Goal: Task Accomplishment & Management: Manage account settings

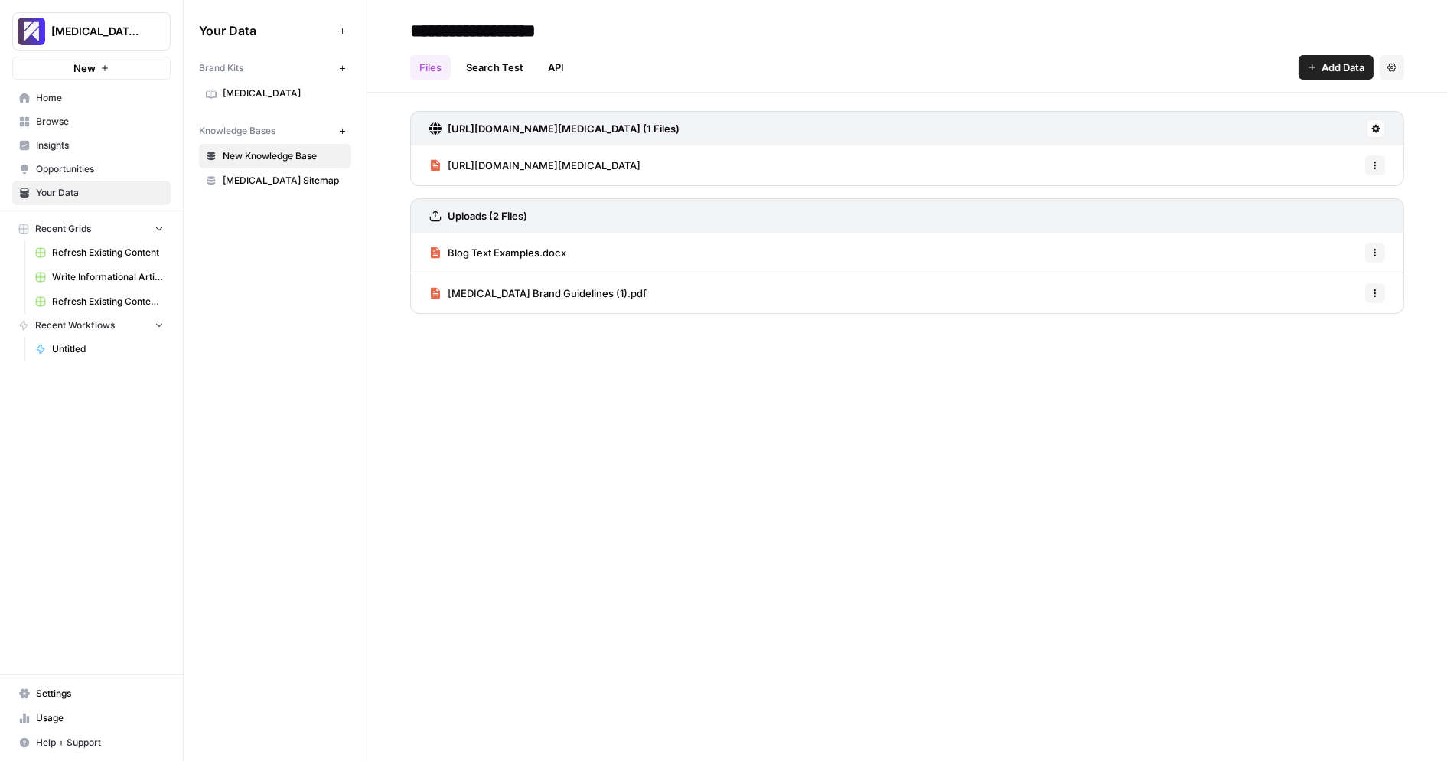
click at [263, 416] on div "Your Data Add Data Brand Kits New [MEDICAL_DATA] Knowledge Bases New New Knowle…" at bounding box center [275, 380] width 183 height 761
click at [118, 715] on span "Usage" at bounding box center [100, 718] width 128 height 14
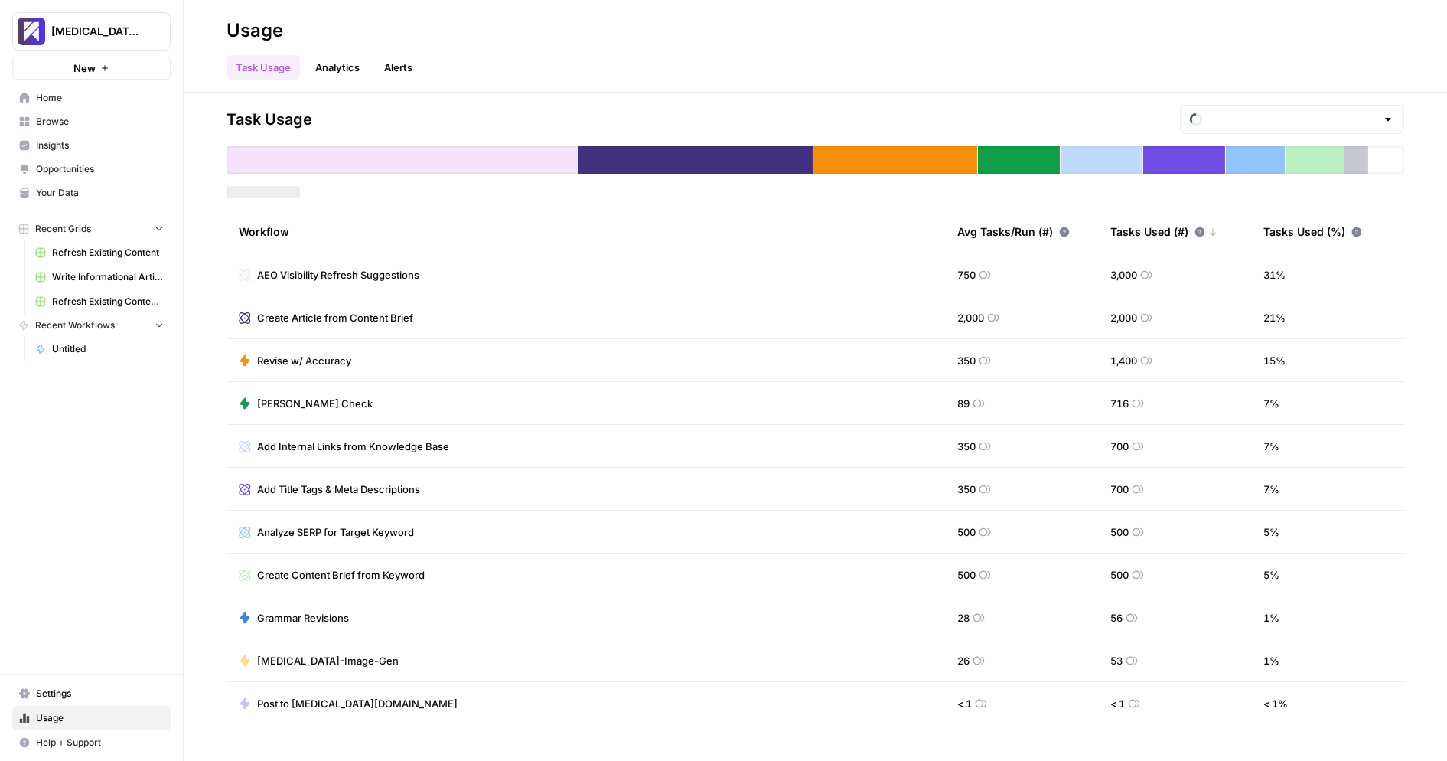
type input "September Included Tasks"
click at [350, 67] on link "Analytics" at bounding box center [337, 67] width 63 height 24
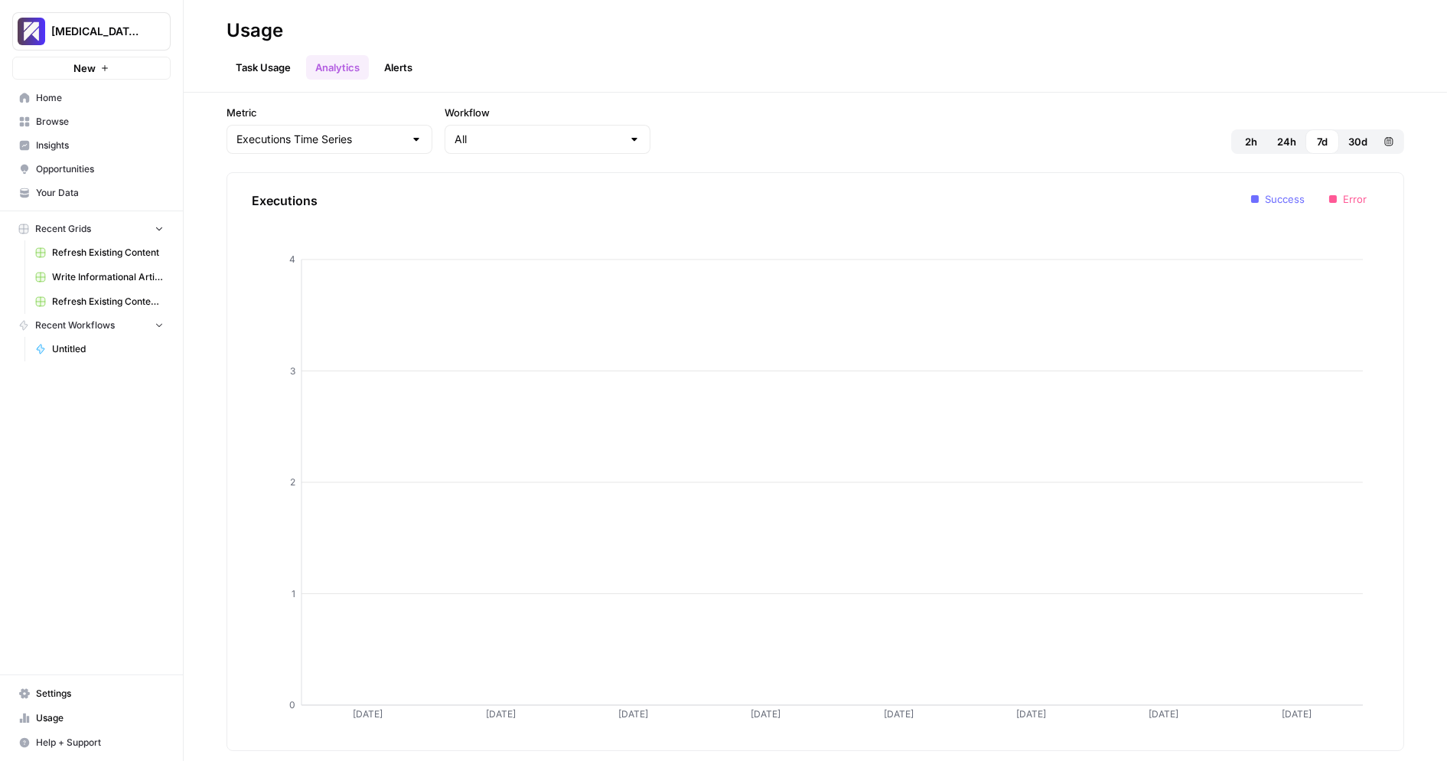
click at [279, 61] on link "Task Usage" at bounding box center [263, 67] width 73 height 24
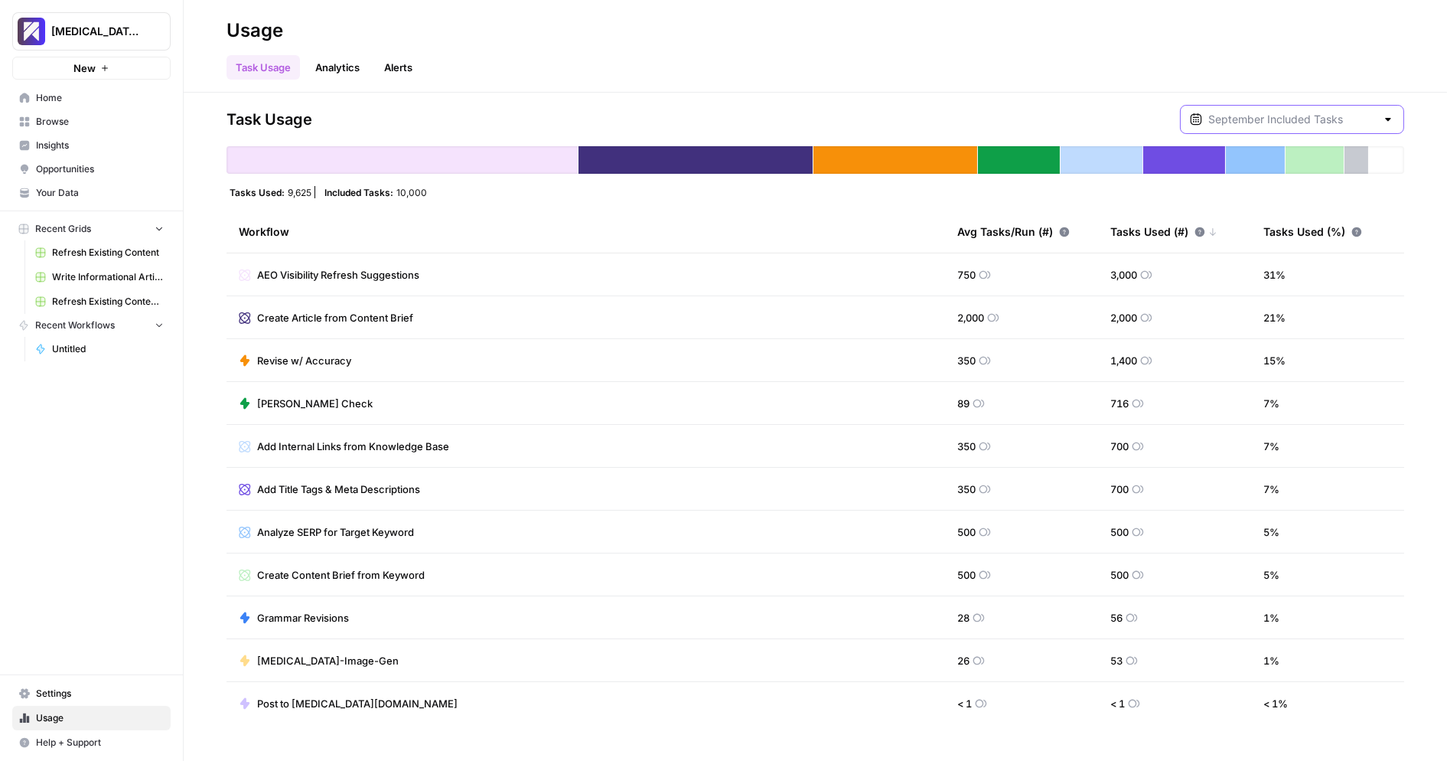
click at [1281, 114] on input "text" at bounding box center [1293, 119] width 168 height 15
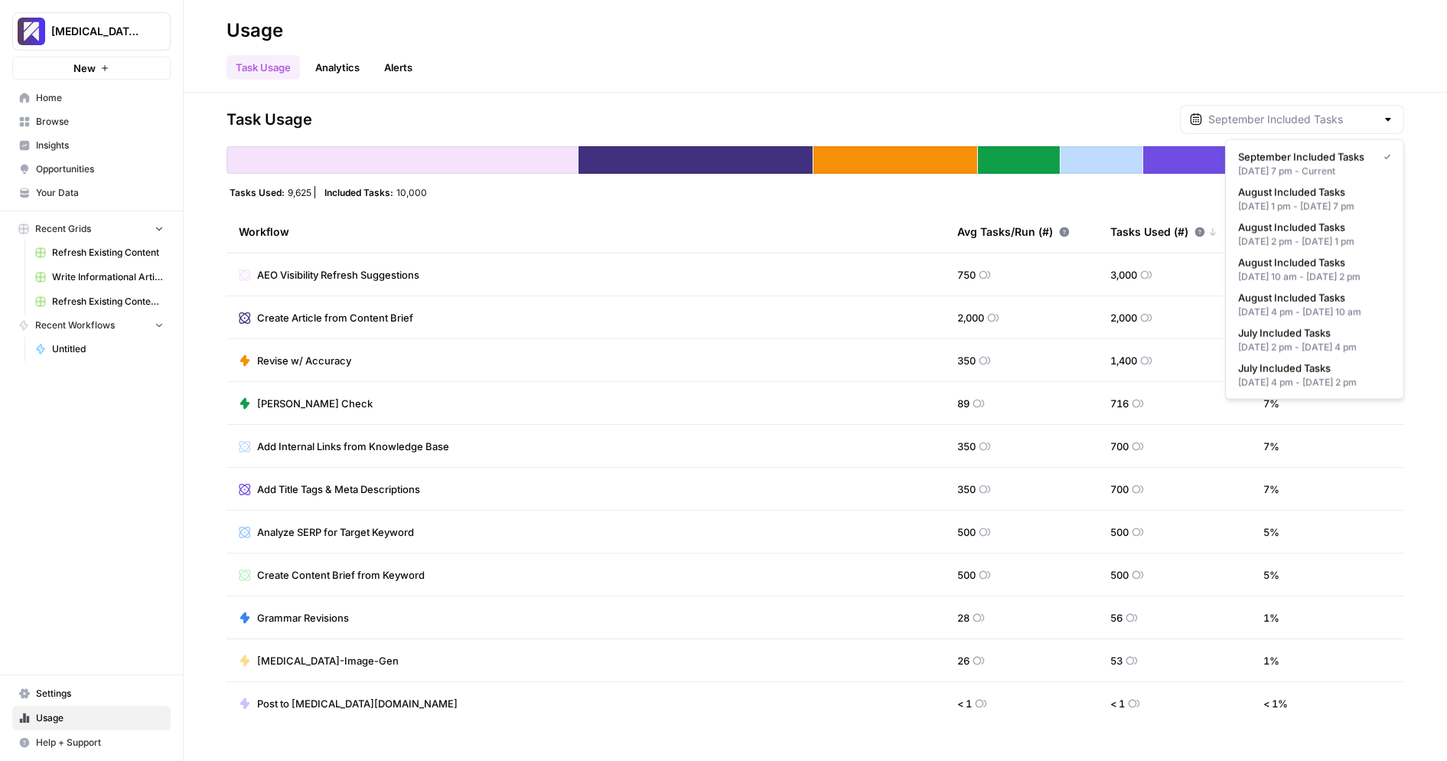
type input "September Included Tasks"
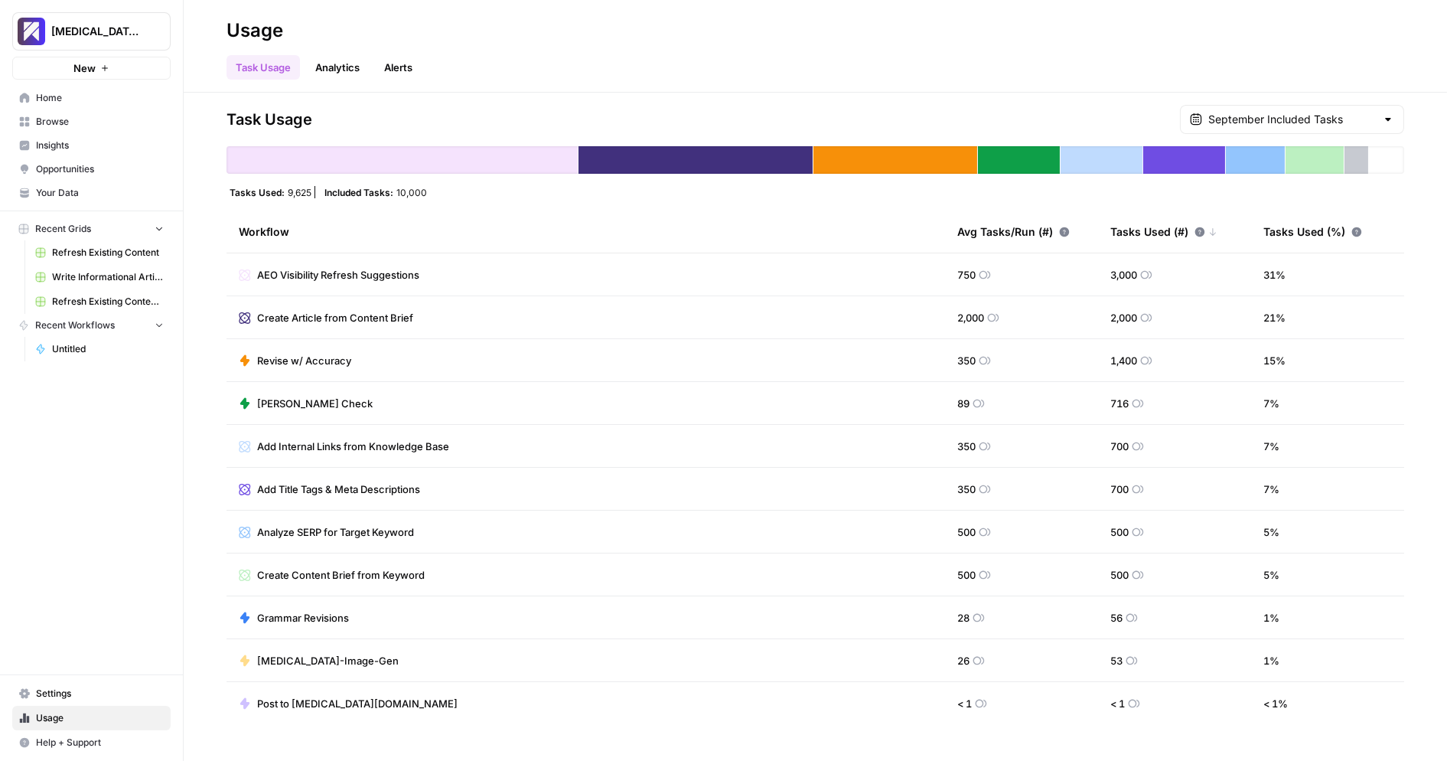
click at [1045, 96] on div "Task Usage September Included Tasks Tasks Used: 9,625 Included Tasks: 10,000 Wo…" at bounding box center [816, 427] width 1264 height 668
click at [98, 689] on span "Settings" at bounding box center [100, 694] width 128 height 14
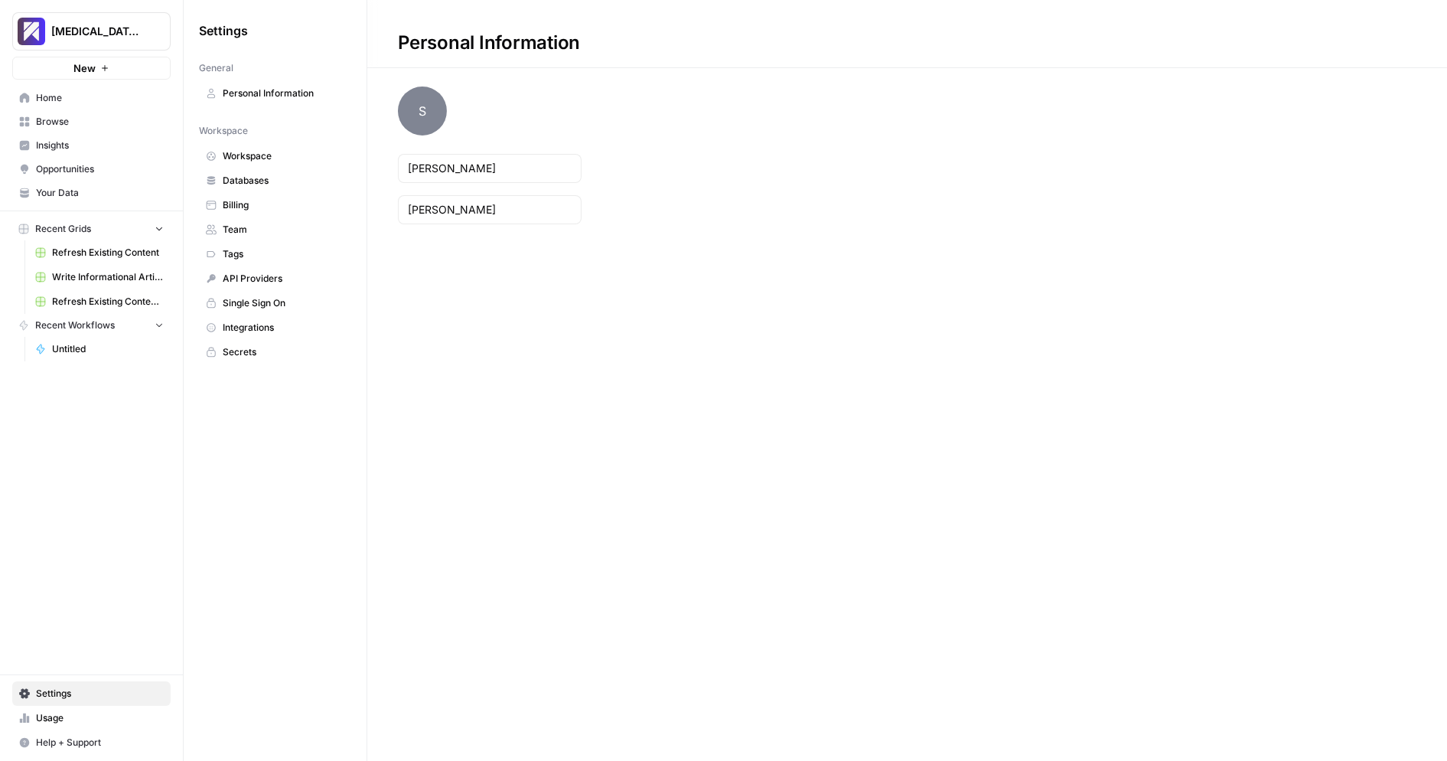
click at [328, 151] on span "Workspace" at bounding box center [284, 156] width 122 height 14
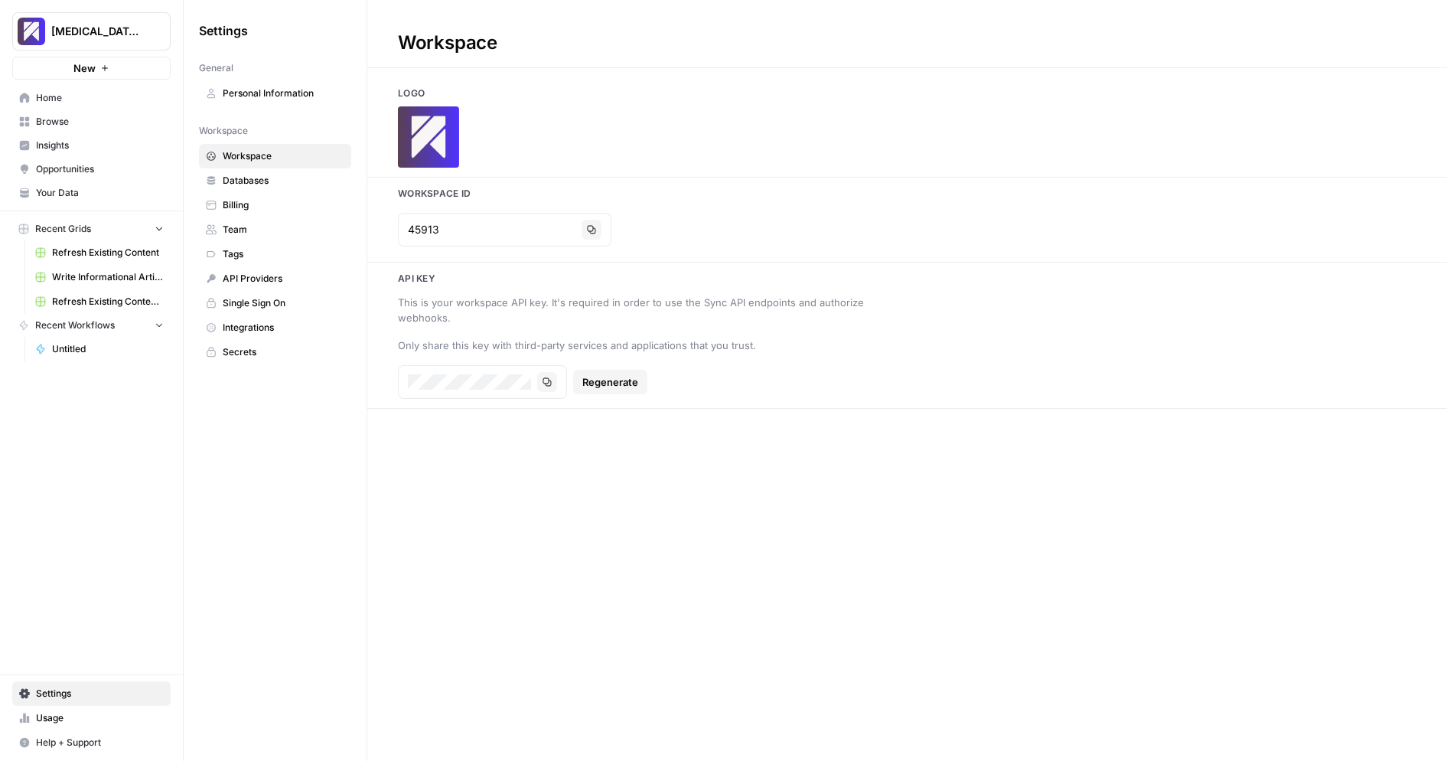
click at [303, 169] on link "Databases" at bounding box center [275, 180] width 152 height 24
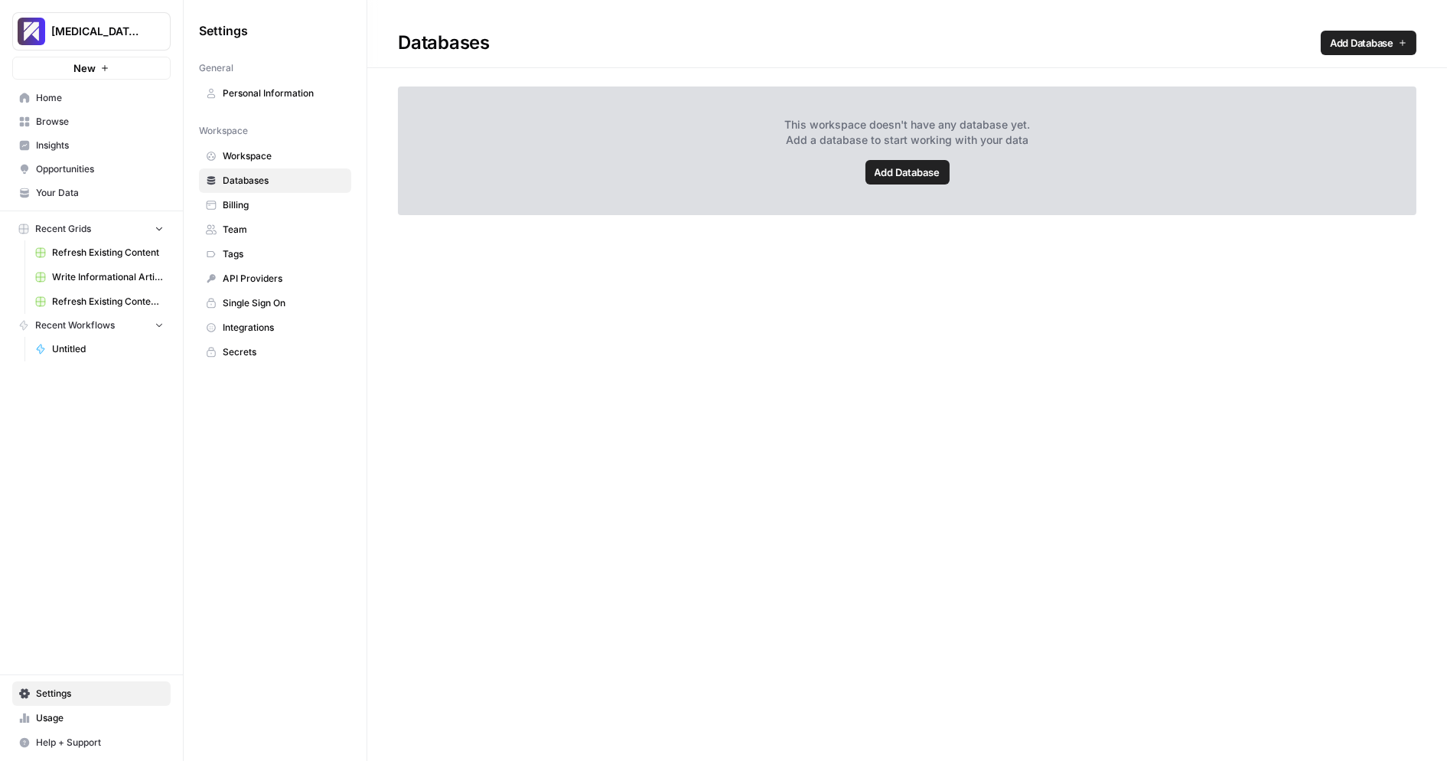
click at [296, 202] on span "Billing" at bounding box center [284, 205] width 122 height 14
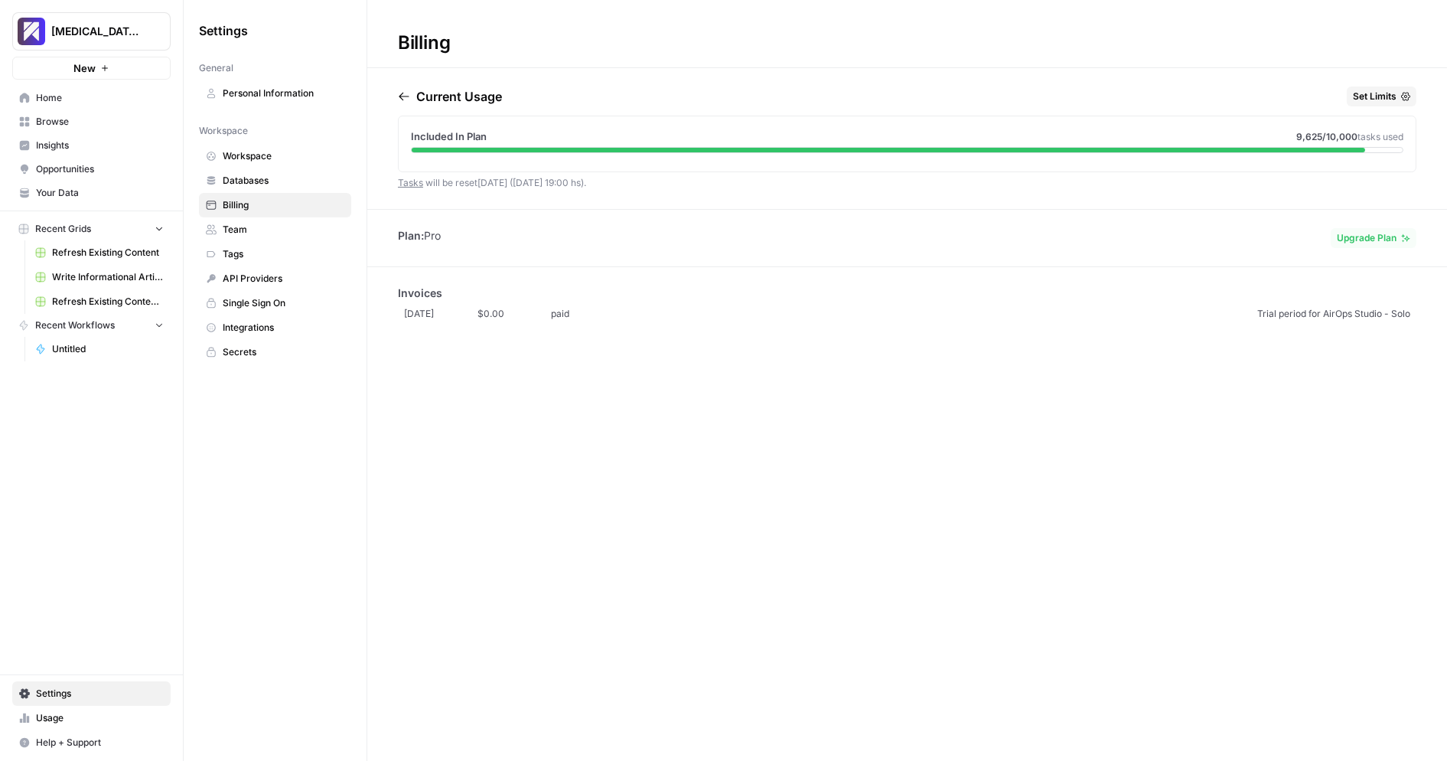
click at [292, 217] on link "Team" at bounding box center [275, 229] width 152 height 24
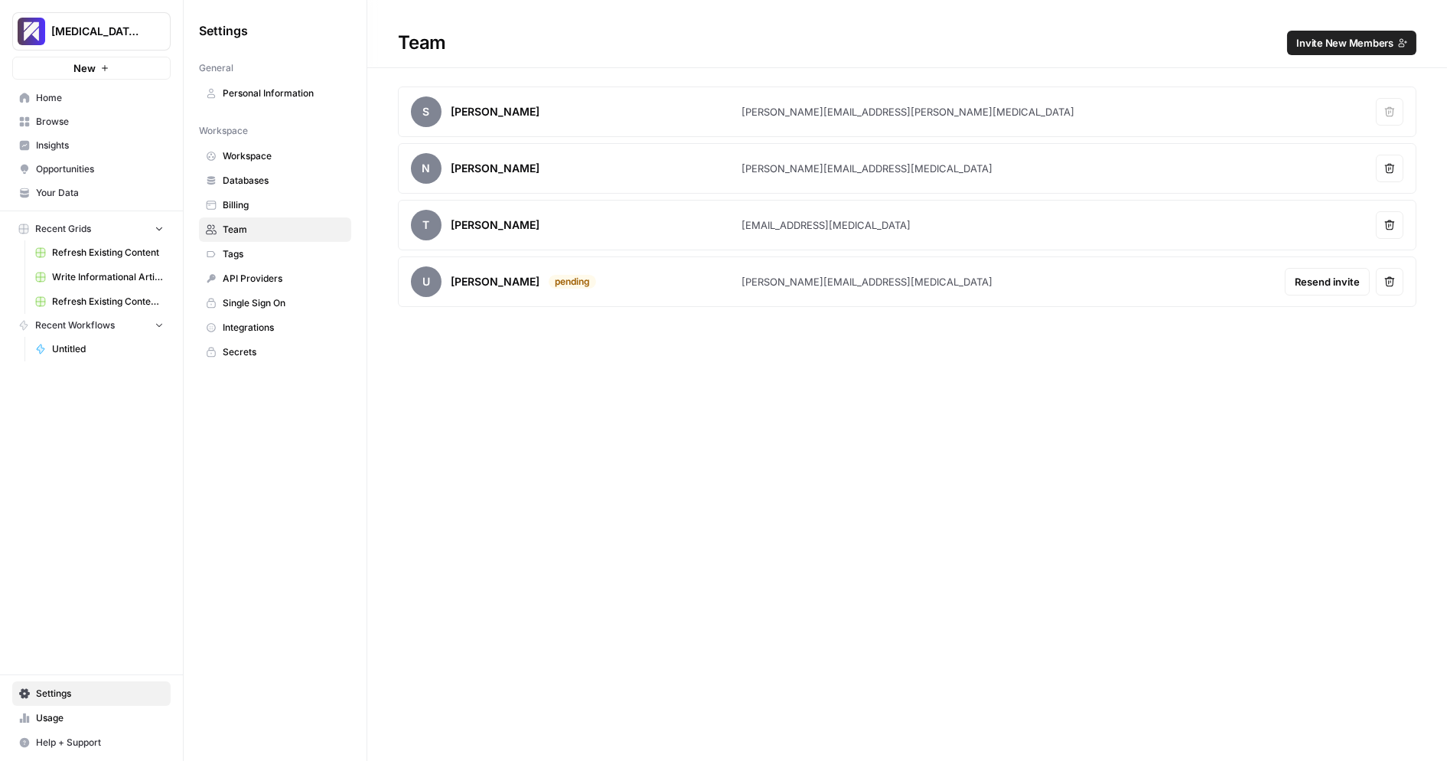
click at [274, 204] on span "Billing" at bounding box center [284, 205] width 122 height 14
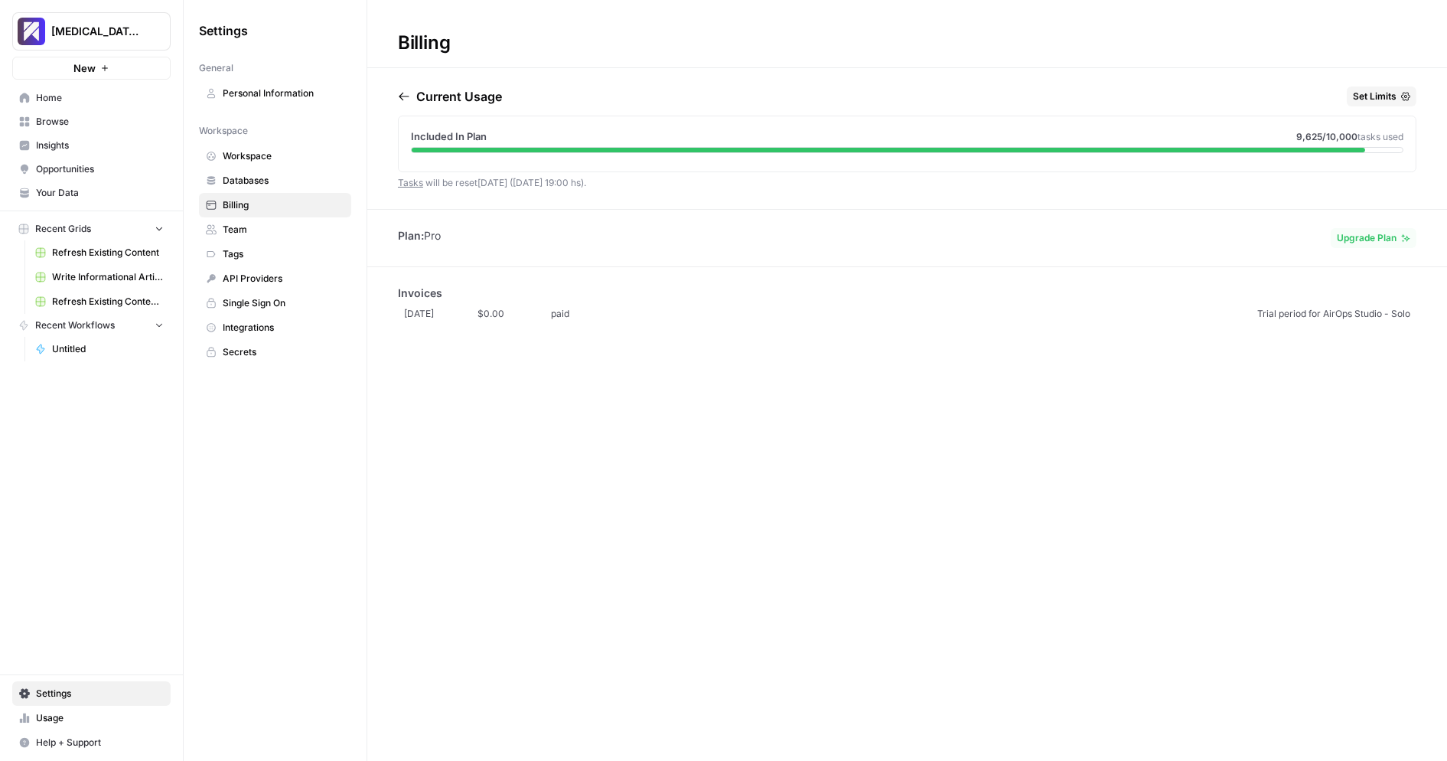
click at [1368, 95] on span "Set Limits" at bounding box center [1375, 97] width 44 height 14
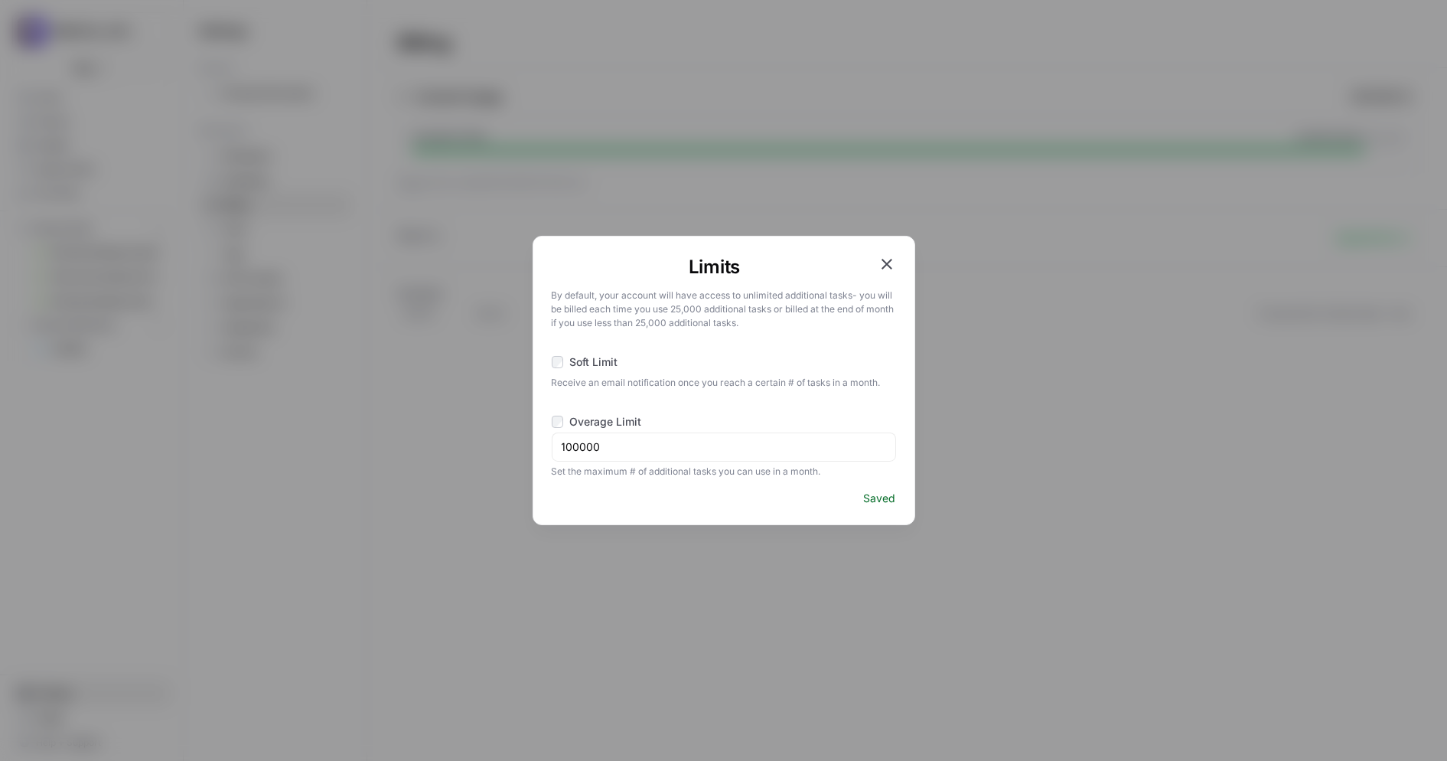
click at [887, 263] on icon "button" at bounding box center [887, 264] width 11 height 11
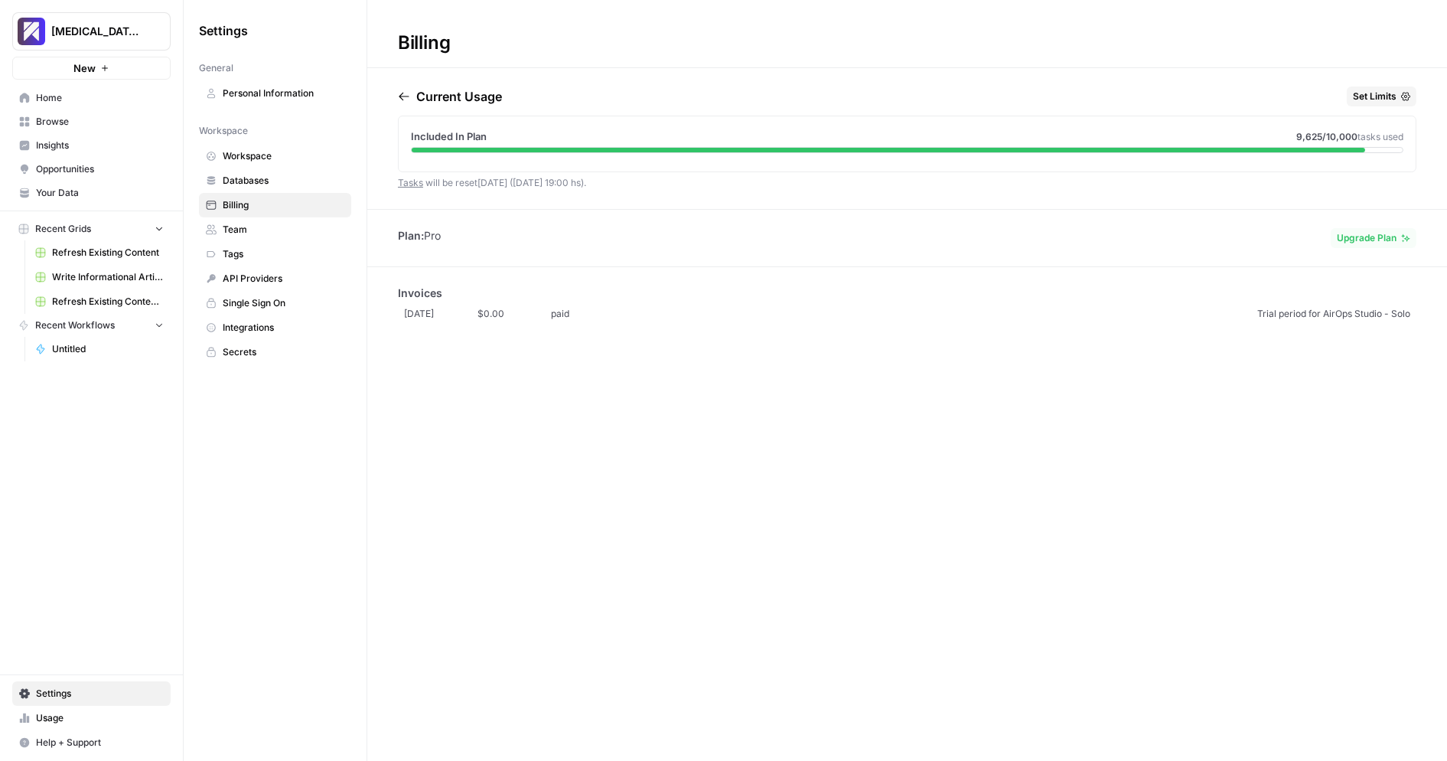
click at [228, 404] on div "Settings General Personal Information Workspace Workspace Databases Billing Tea…" at bounding box center [275, 380] width 183 height 761
click at [92, 748] on span "Help + Support" at bounding box center [100, 743] width 128 height 14
click at [100, 479] on div "[MEDICAL_DATA] - Test New Home Browse Insights Opportunities Your Data Recent G…" at bounding box center [91, 380] width 183 height 761
